Goal: Complete application form

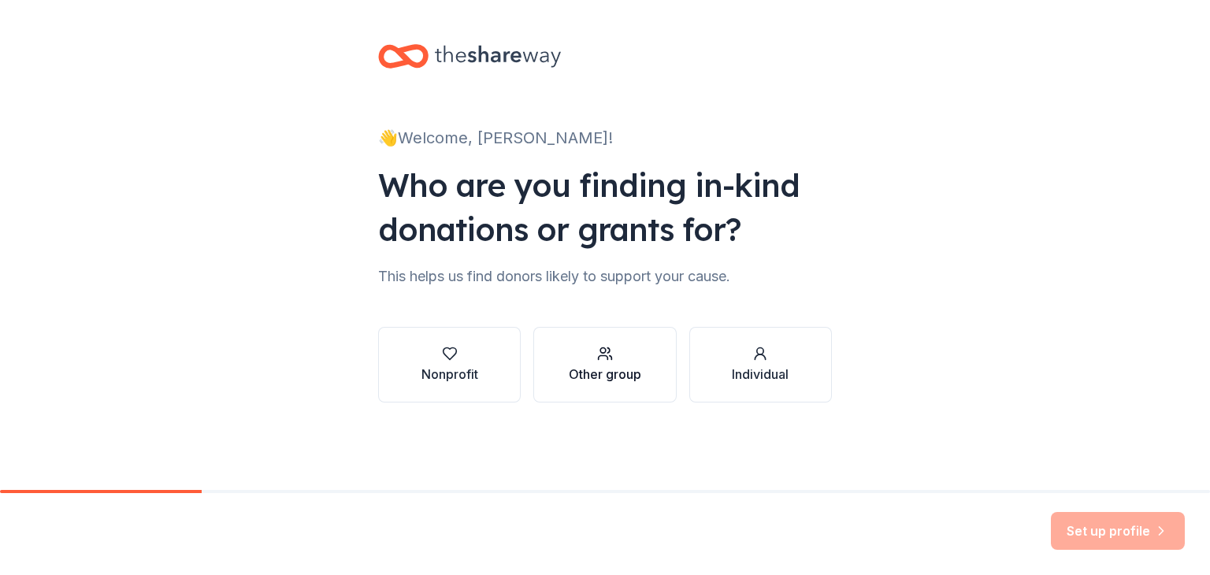
click at [548, 377] on button "Other group" at bounding box center [604, 365] width 143 height 76
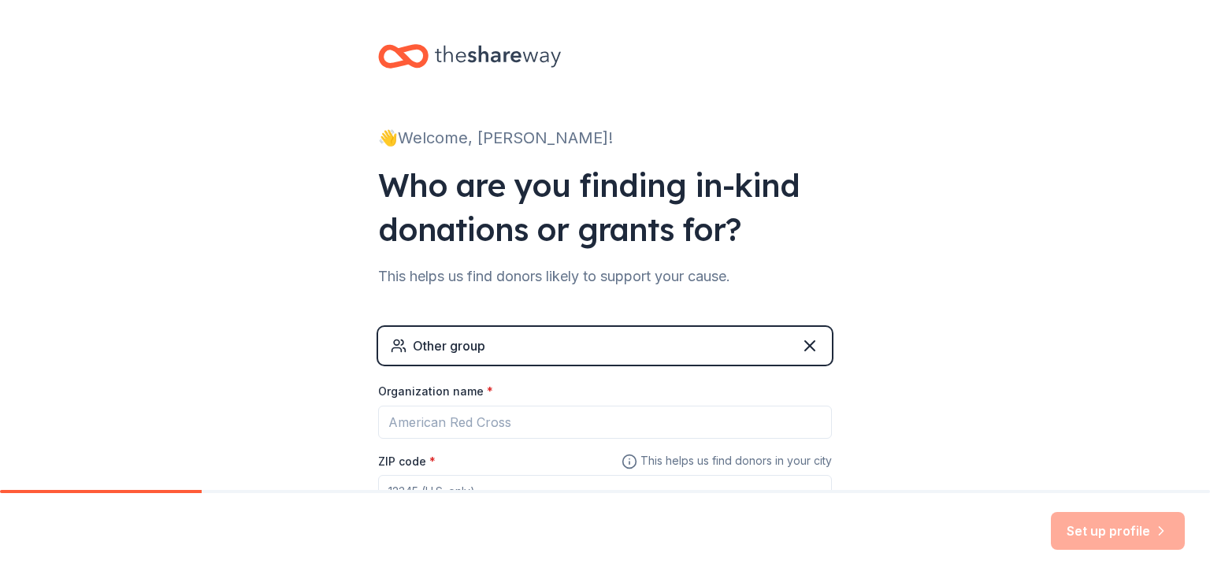
click at [521, 349] on div "Other group" at bounding box center [605, 346] width 454 height 38
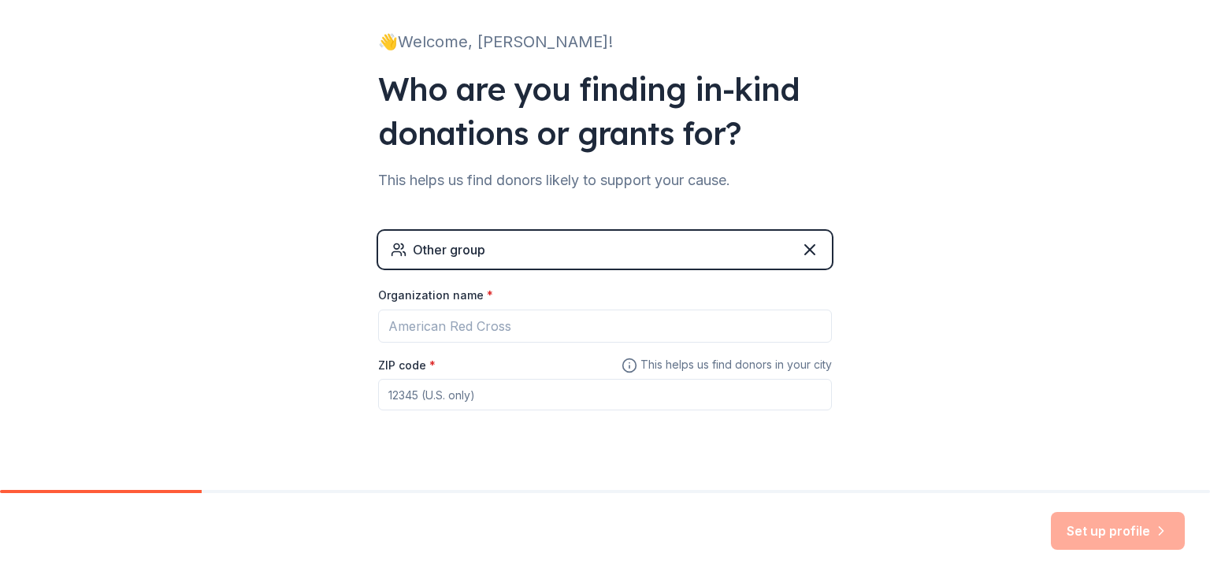
scroll to position [124, 0]
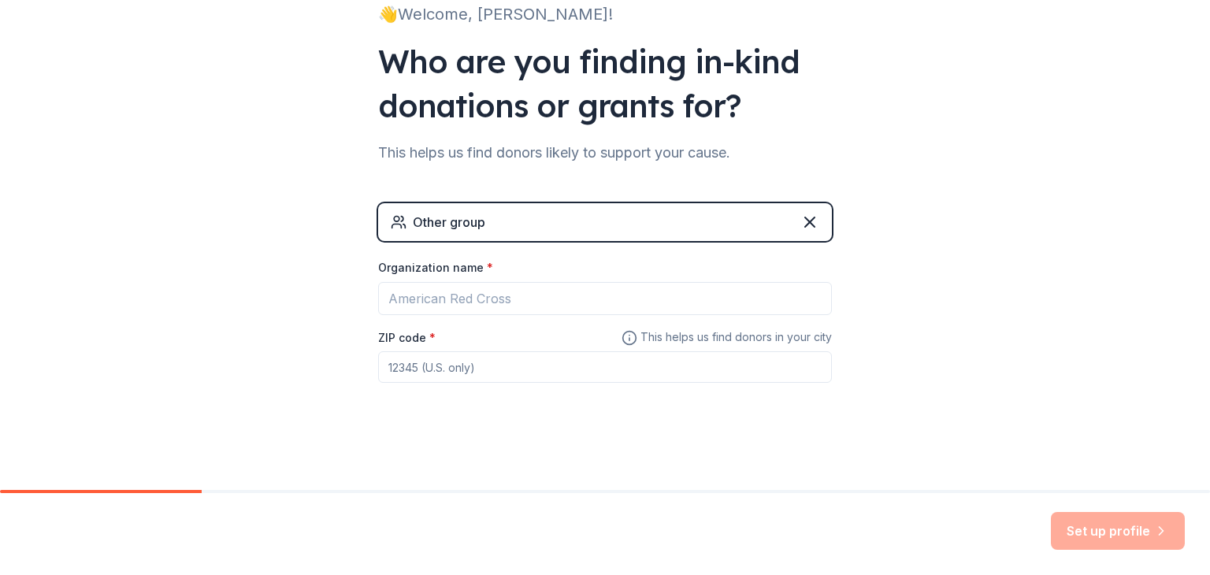
click at [492, 233] on div "Other group" at bounding box center [605, 222] width 454 height 38
click at [807, 215] on icon at bounding box center [809, 222] width 19 height 19
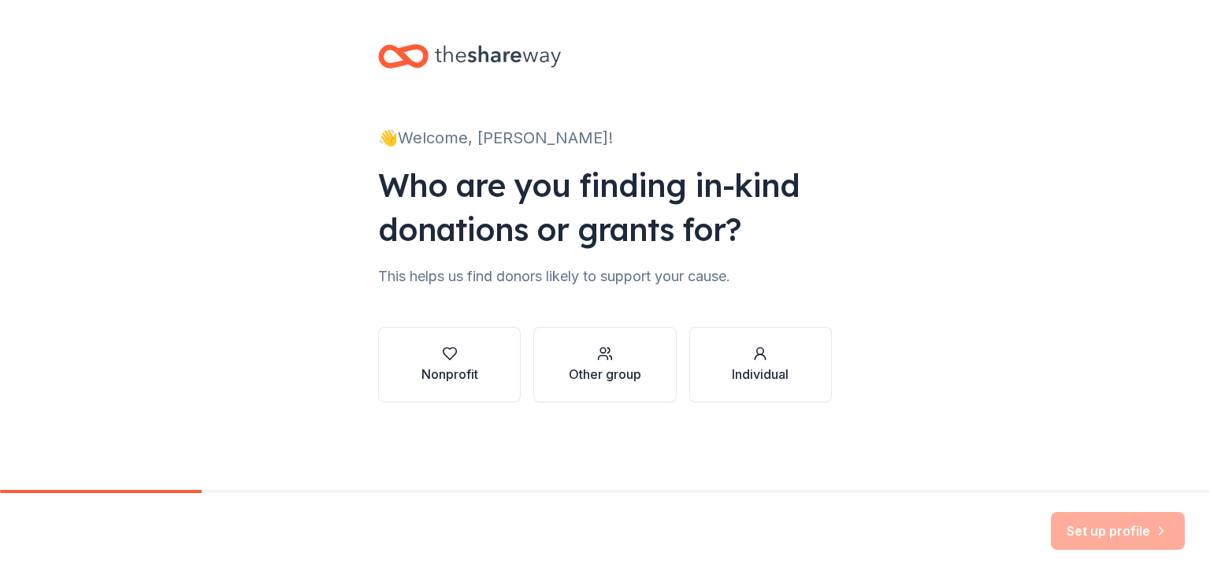
scroll to position [0, 0]
click at [469, 380] on div "Nonprofit" at bounding box center [449, 374] width 57 height 19
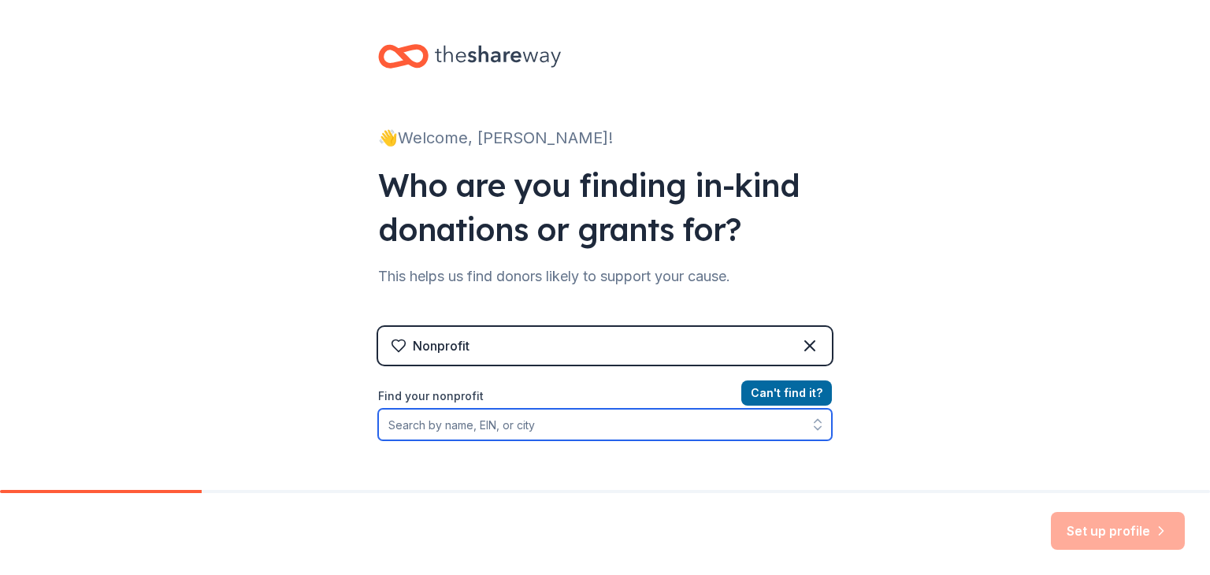
click at [467, 422] on input "Find your nonprofit" at bounding box center [605, 425] width 454 height 32
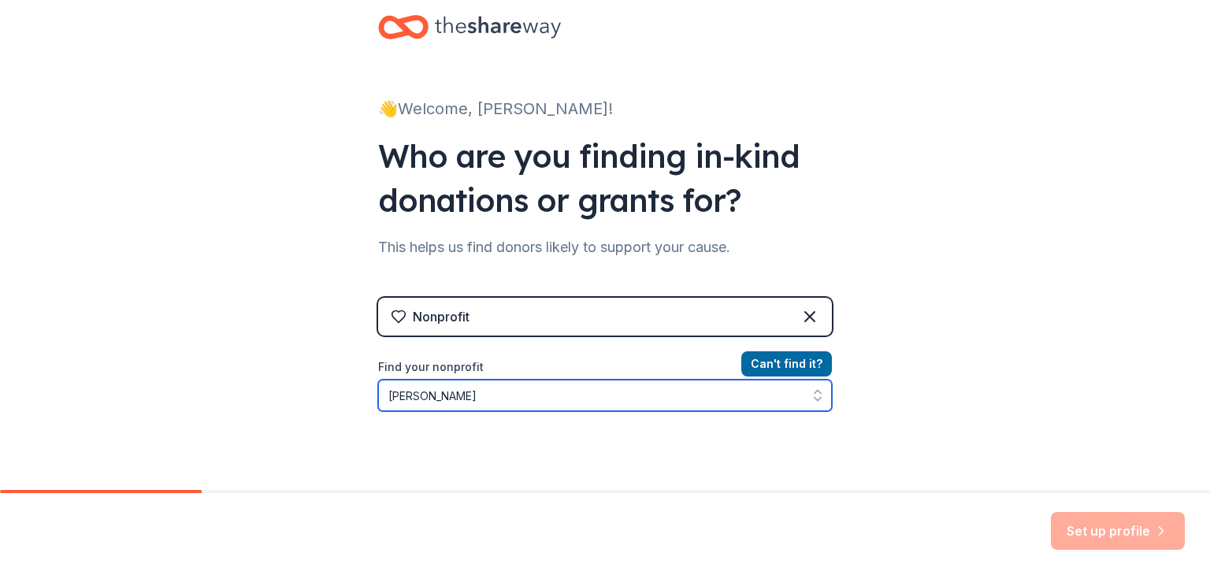
type input "[PERSON_NAME]"
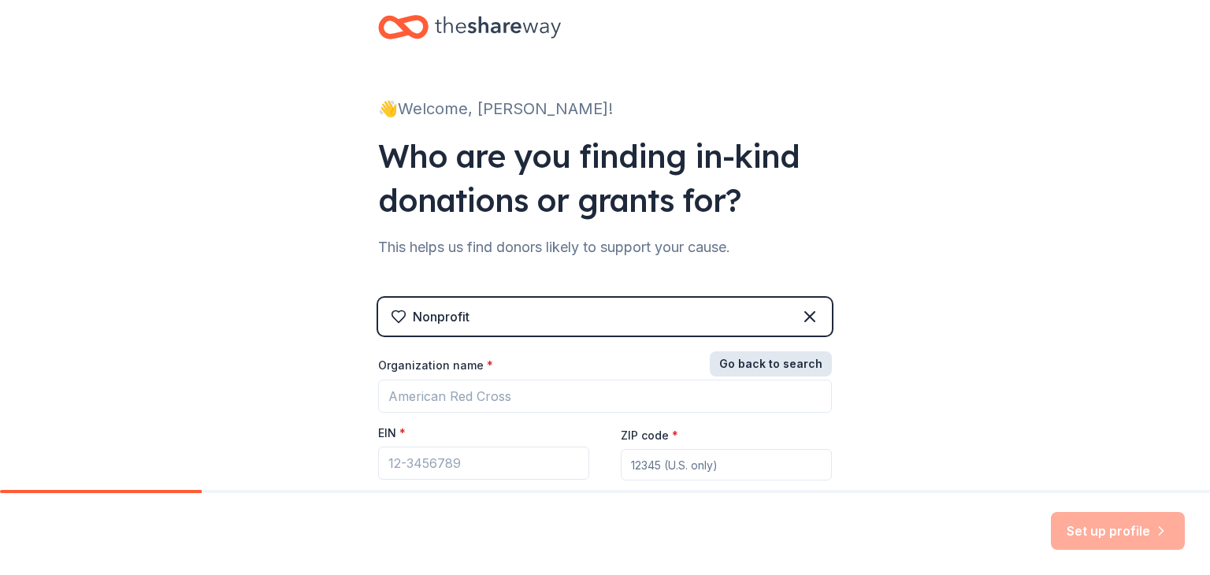
click at [751, 366] on button "Go back to search" at bounding box center [771, 363] width 122 height 25
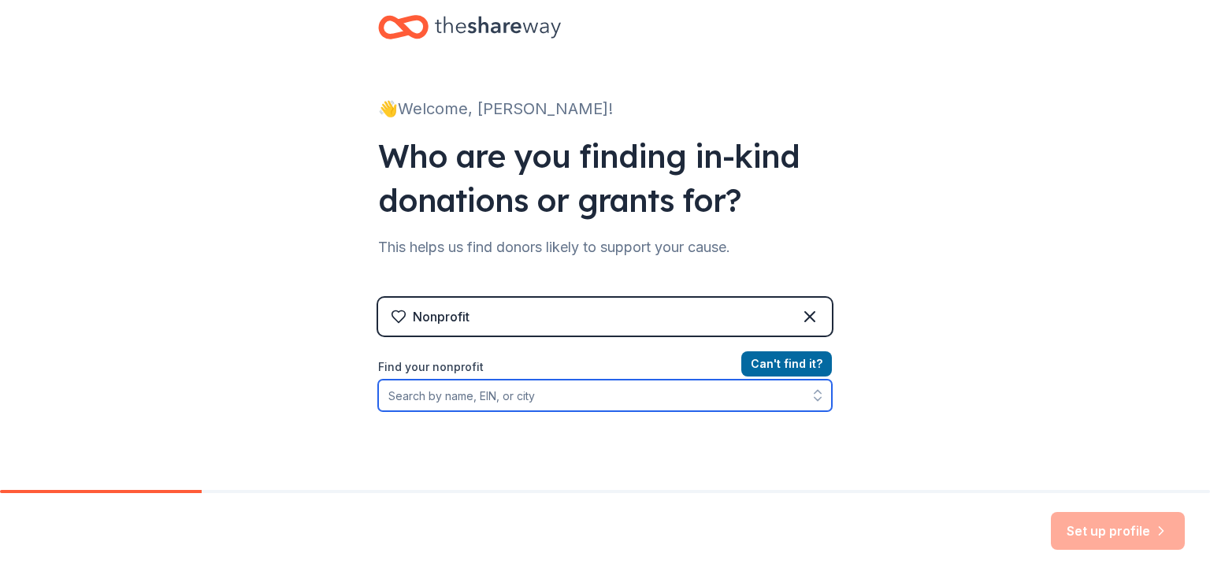
click at [608, 399] on input "Find your nonprofit" at bounding box center [605, 396] width 454 height 32
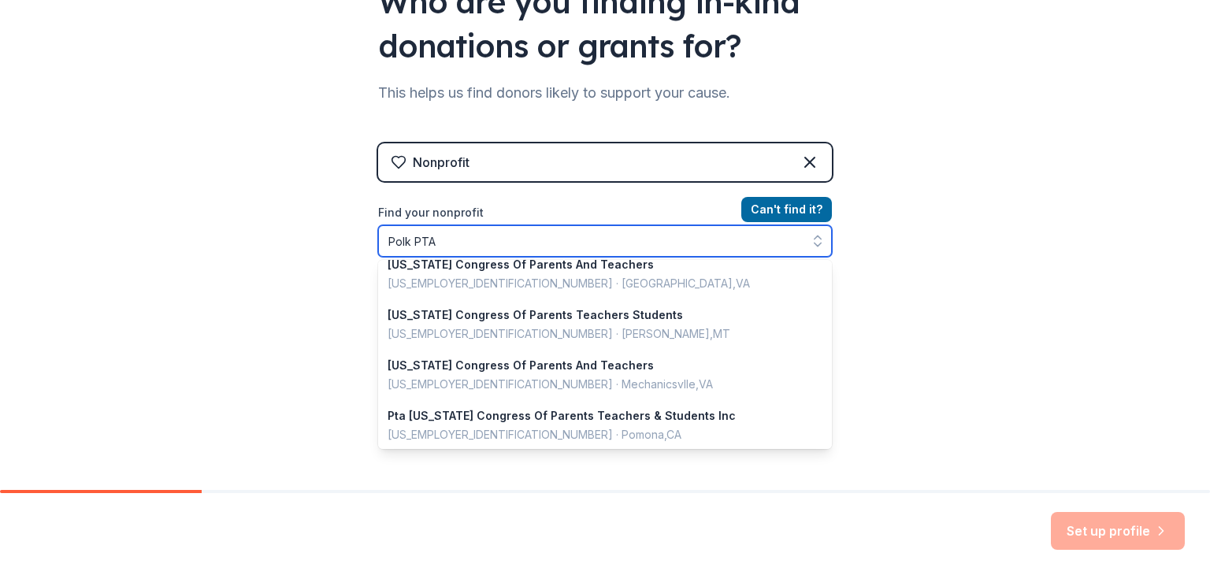
scroll to position [762, 0]
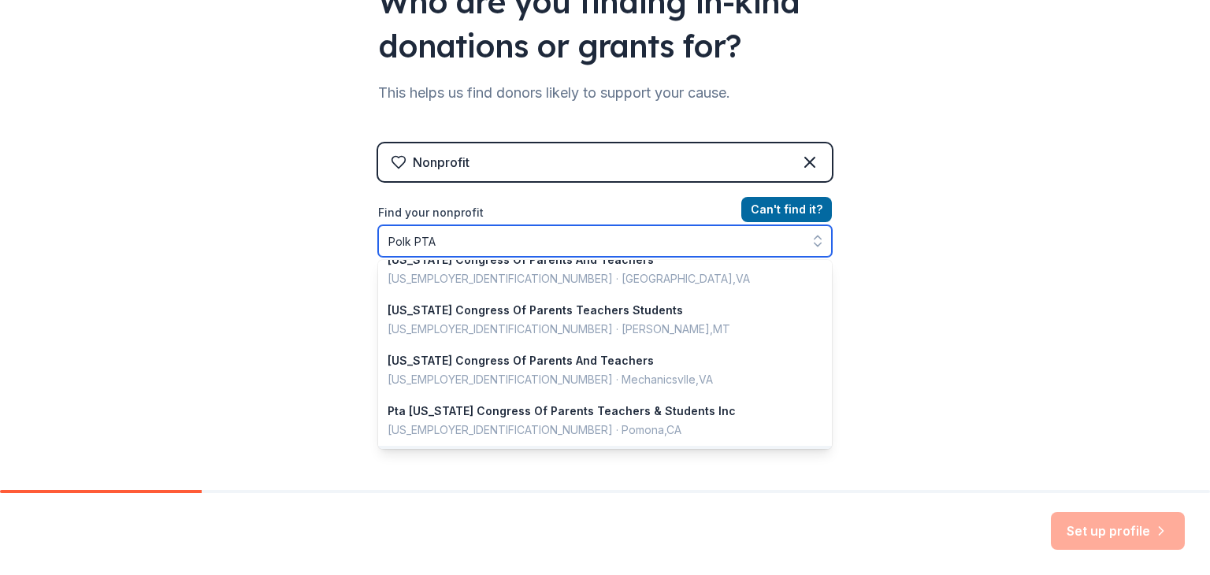
click at [445, 243] on input "Polk PTA" at bounding box center [605, 241] width 454 height 32
paste input "32090990758"
type input "32090990758"
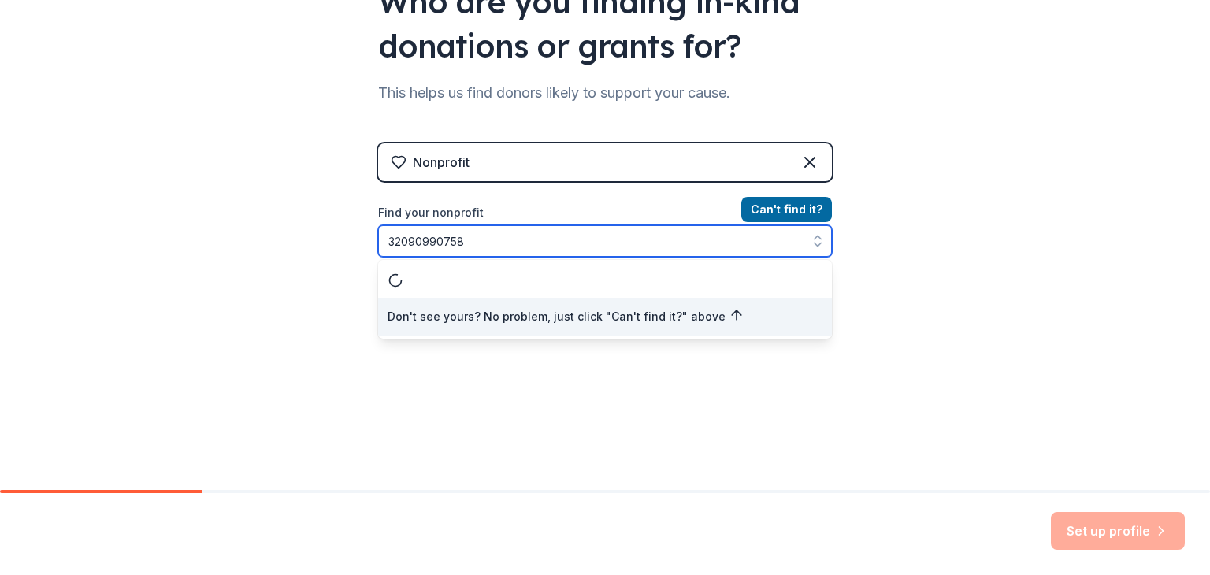
scroll to position [0, 0]
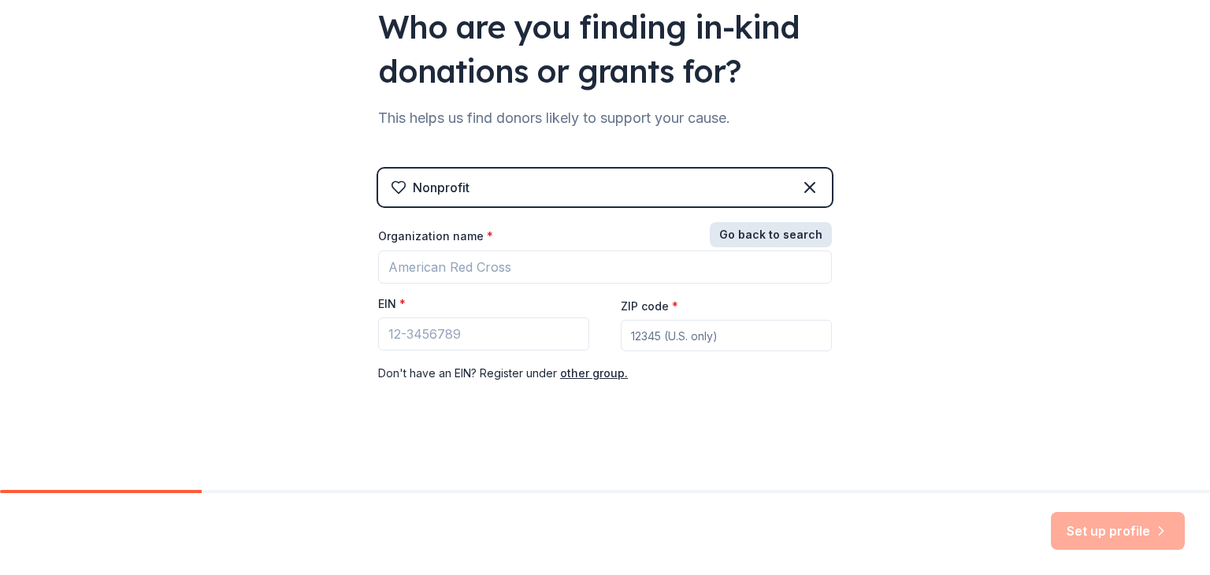
click at [772, 215] on div "Nonprofit Go back to search Organization name * EIN * ZIP code * Don ' t have a…" at bounding box center [605, 292] width 454 height 246
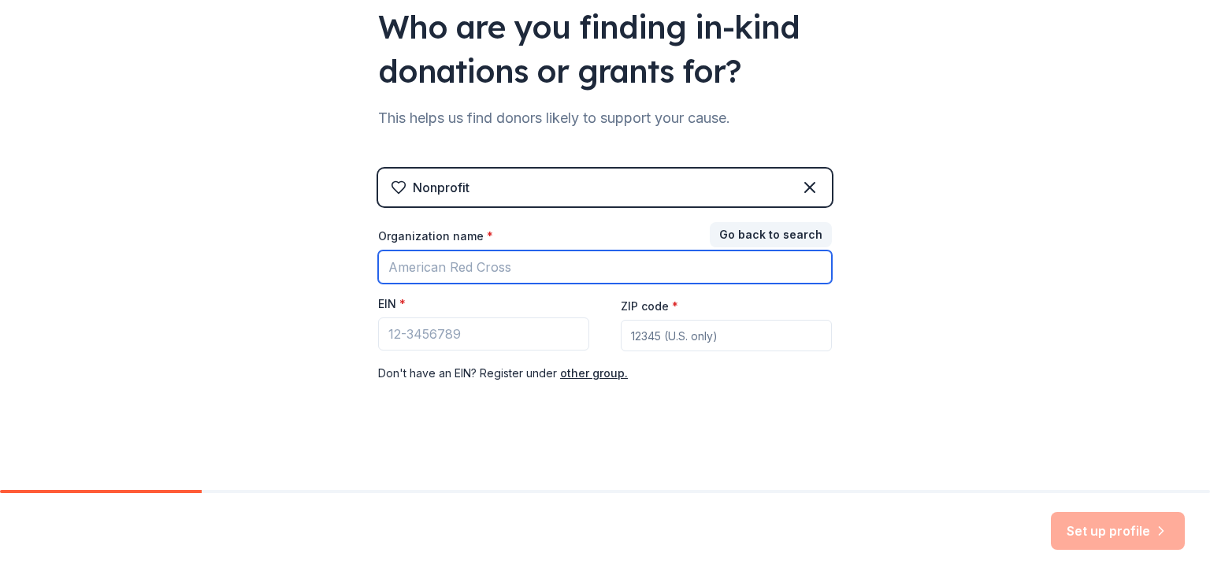
click at [451, 265] on input "Organization name *" at bounding box center [605, 266] width 454 height 33
type input "k"
